Goal: Task Accomplishment & Management: Manage account settings

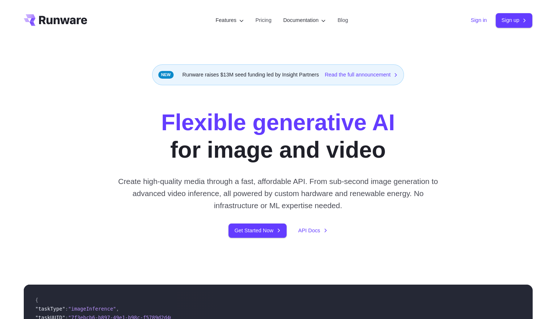
click at [474, 21] on link "Sign in" at bounding box center [479, 20] width 16 height 8
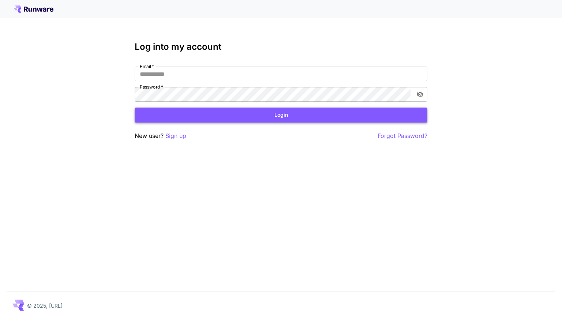
type input "**********"
click at [266, 116] on button "Login" at bounding box center [281, 115] width 293 height 15
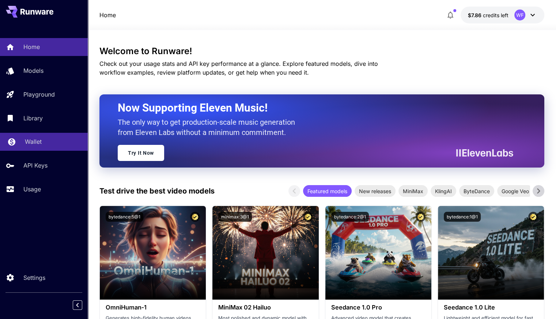
click at [48, 140] on div "Wallet" at bounding box center [53, 141] width 57 height 9
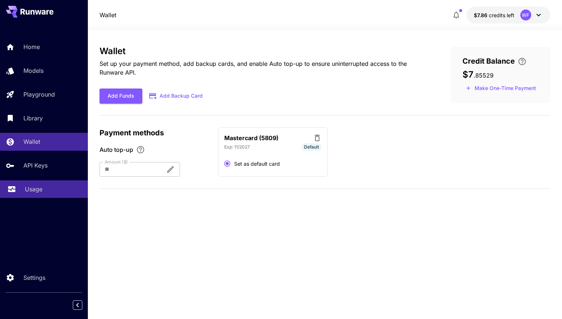
click at [44, 192] on div "Usage" at bounding box center [53, 189] width 57 height 9
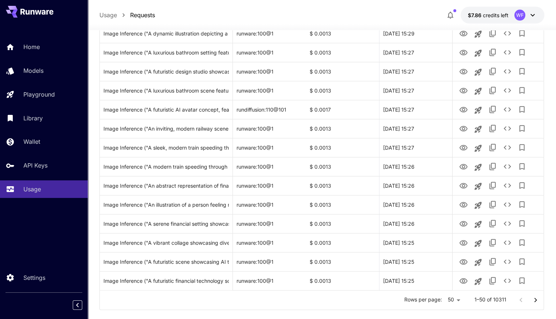
scroll to position [817, 0]
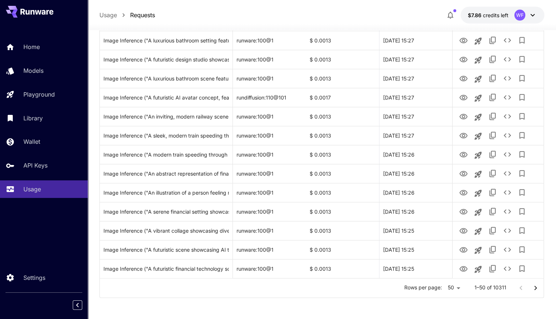
click at [535, 286] on icon "Go to next page" at bounding box center [535, 287] width 3 height 4
click at [539, 290] on icon "Go to next page" at bounding box center [535, 287] width 9 height 9
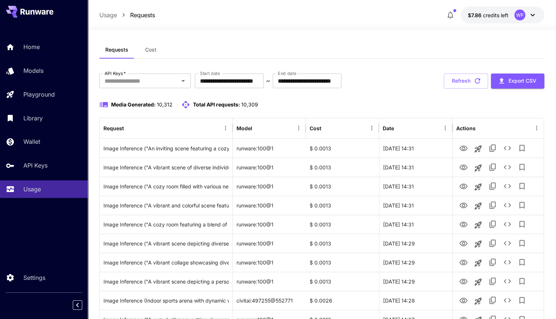
scroll to position [0, 0]
